Goal: Register for event/course

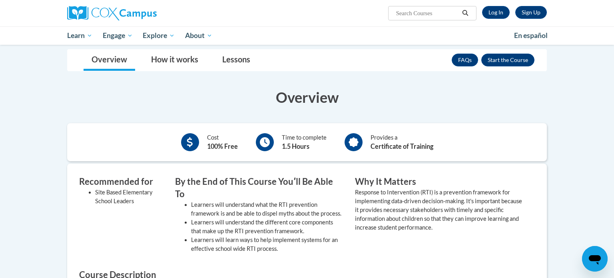
scroll to position [129, 0]
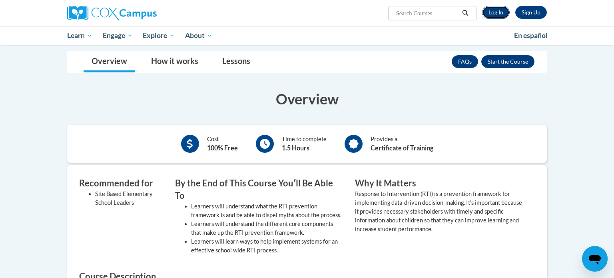
click at [494, 14] on link "Log In" at bounding box center [496, 12] width 28 height 13
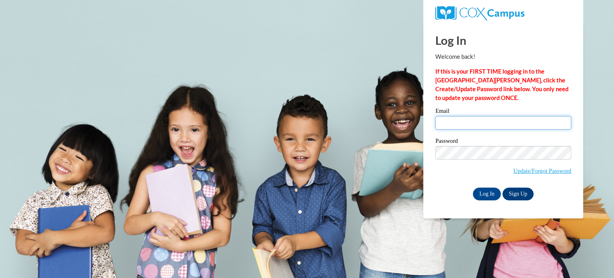
click at [486, 123] on input "Email" at bounding box center [503, 123] width 136 height 14
type input "[EMAIL_ADDRESS][DOMAIN_NAME]"
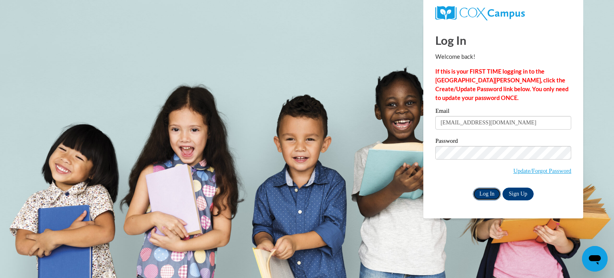
click at [483, 194] on input "Log In" at bounding box center [487, 193] width 28 height 13
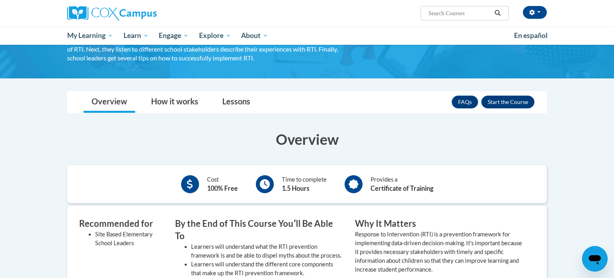
scroll to position [90, 0]
click at [505, 100] on button "Enroll" at bounding box center [507, 101] width 53 height 13
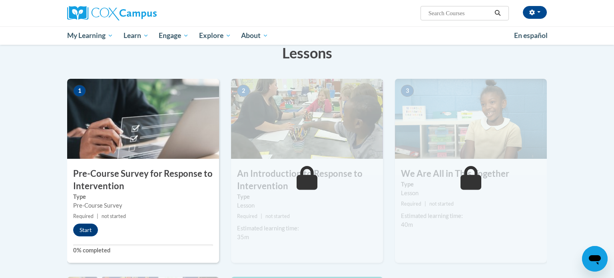
scroll to position [128, 0]
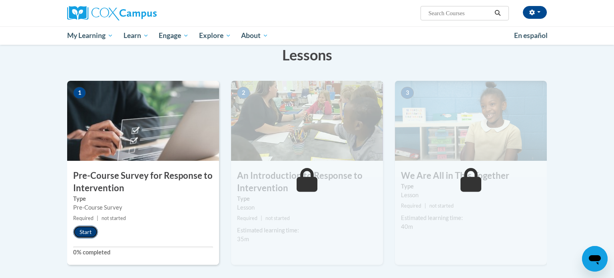
click at [92, 231] on button "Start" at bounding box center [85, 231] width 25 height 13
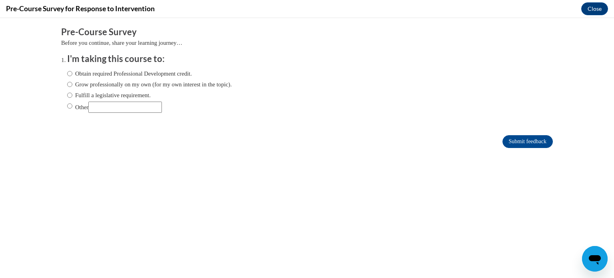
scroll to position [0, 0]
click at [101, 76] on label "Obtain required Professional Development credit." at bounding box center [129, 73] width 125 height 9
click at [72, 76] on input "Obtain required Professional Development credit." at bounding box center [69, 73] width 5 height 9
radio input "true"
click at [533, 145] on input "Submit feedback" at bounding box center [527, 141] width 50 height 13
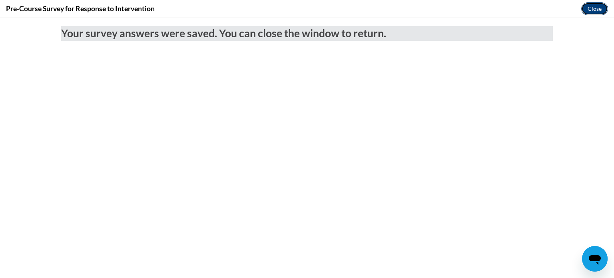
click at [597, 11] on button "Close" at bounding box center [594, 8] width 27 height 13
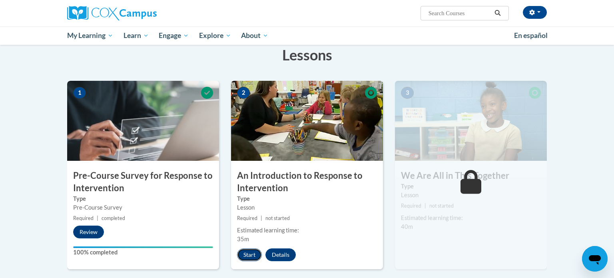
click at [245, 257] on button "Start" at bounding box center [249, 254] width 25 height 13
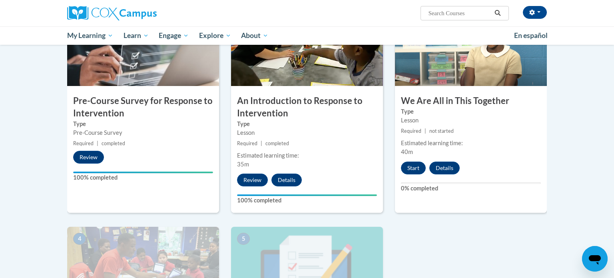
scroll to position [199, 0]
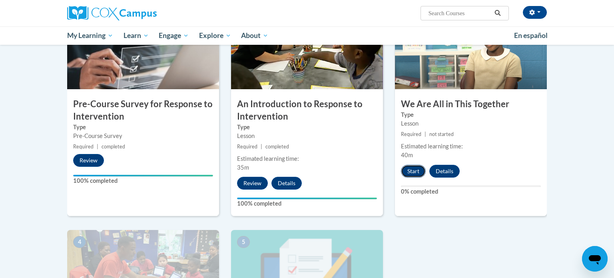
click at [412, 171] on button "Start" at bounding box center [413, 171] width 25 height 13
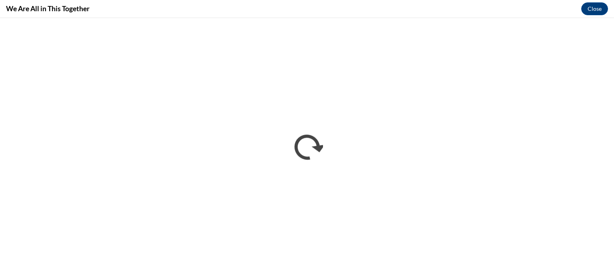
scroll to position [0, 0]
